Goal: Navigation & Orientation: Find specific page/section

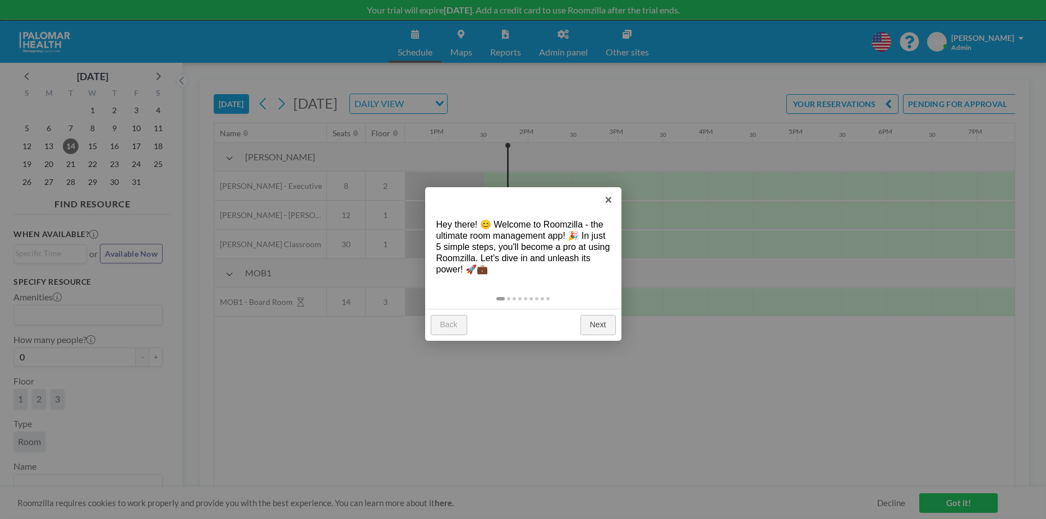
scroll to position [0, 1166]
click at [611, 199] on link "×" at bounding box center [608, 199] width 25 height 25
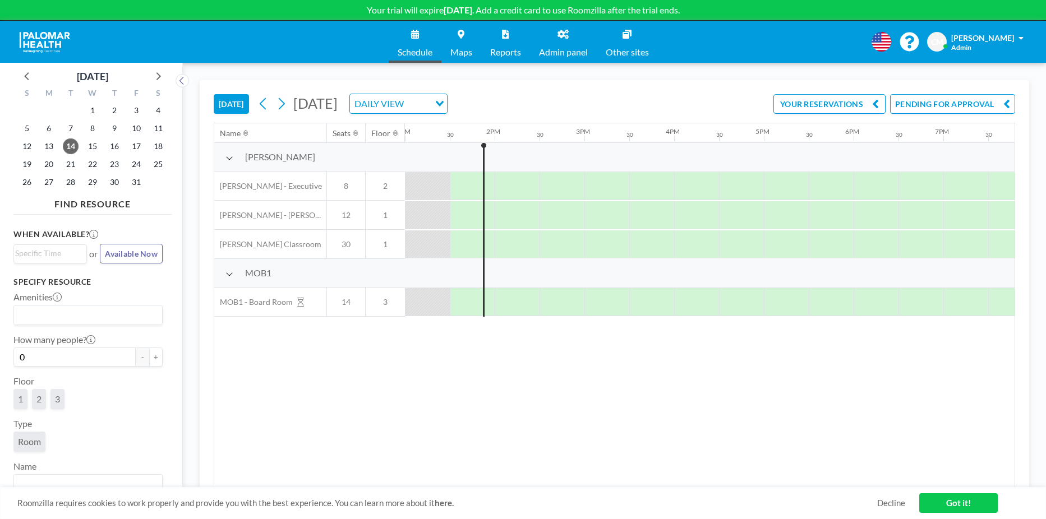
click at [557, 44] on link "Admin panel" at bounding box center [563, 42] width 67 height 42
